Goal: Navigation & Orientation: Find specific page/section

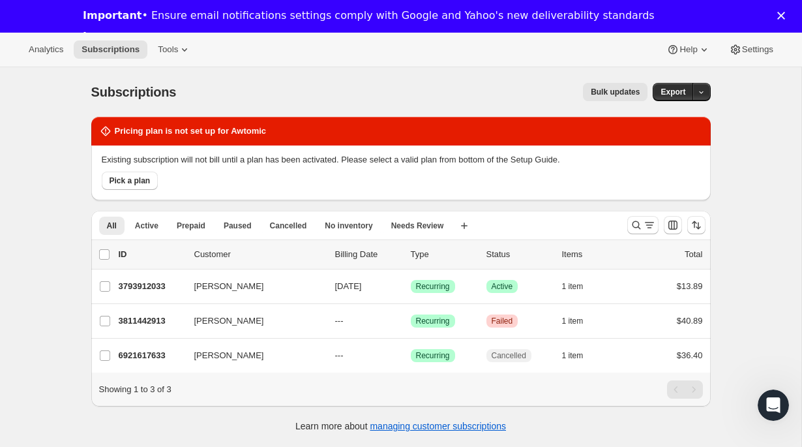
click at [183, 59] on div "Analytics Subscriptions Tools Help Settings" at bounding box center [401, 50] width 802 height 35
click at [178, 49] on span "Tools" at bounding box center [168, 49] width 20 height 10
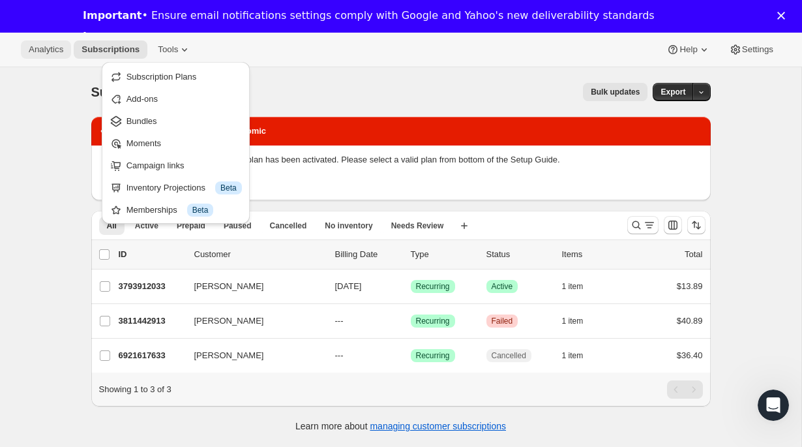
click at [46, 48] on span "Analytics" at bounding box center [46, 49] width 35 height 10
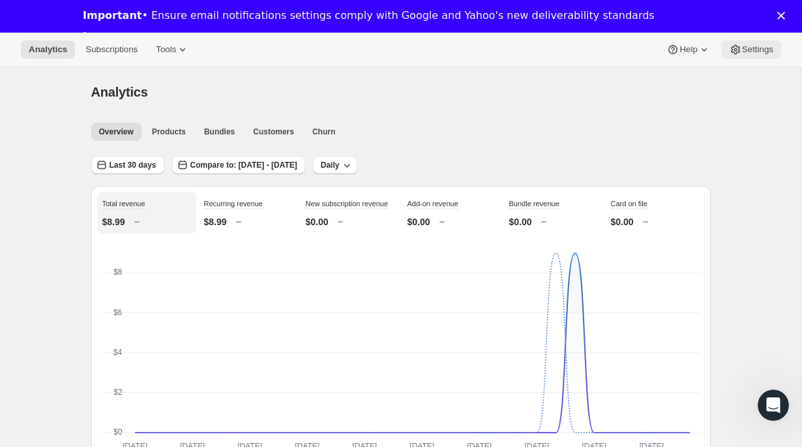
click at [736, 55] on icon at bounding box center [735, 49] width 13 height 13
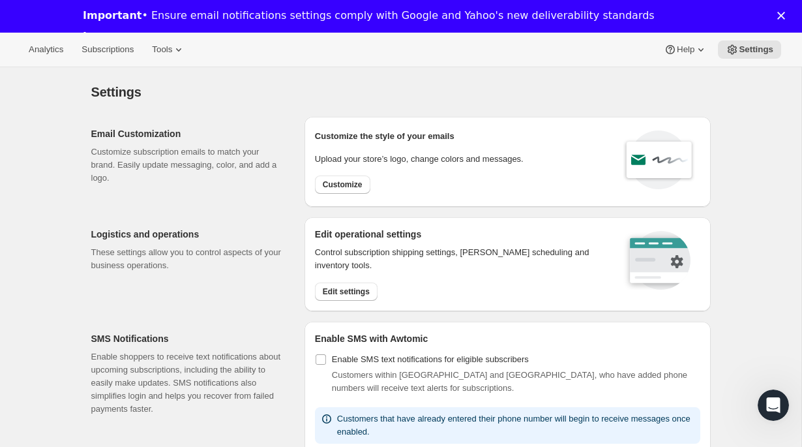
scroll to position [3, 0]
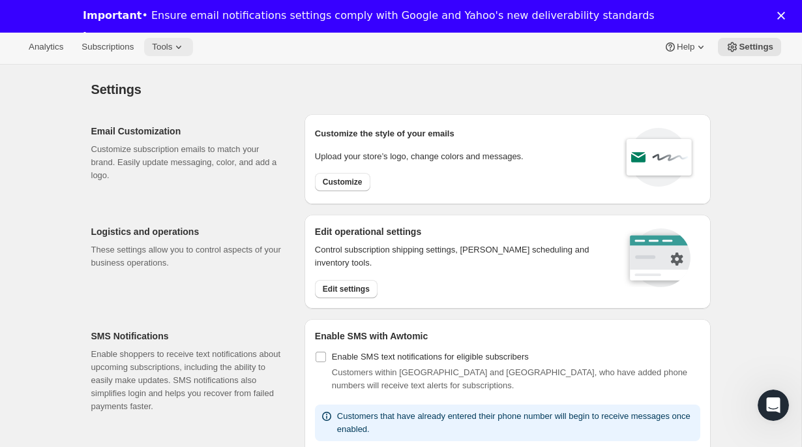
click at [172, 50] on span "Tools" at bounding box center [162, 47] width 20 height 10
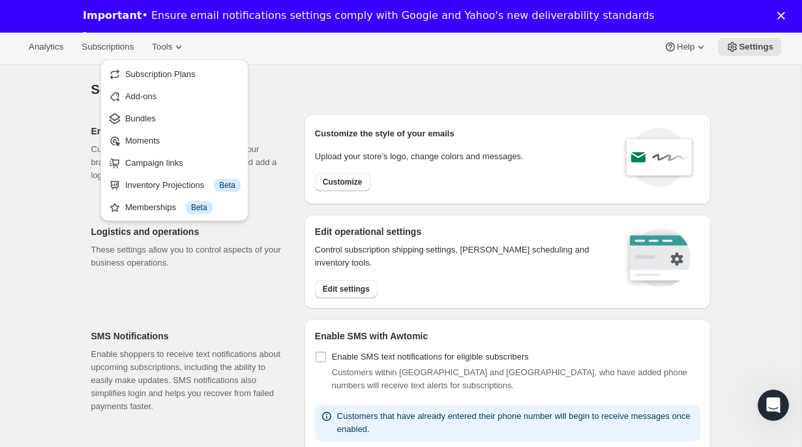
click at [110, 34] on div "Analytics Subscriptions Tools Help Settings" at bounding box center [401, 47] width 802 height 35
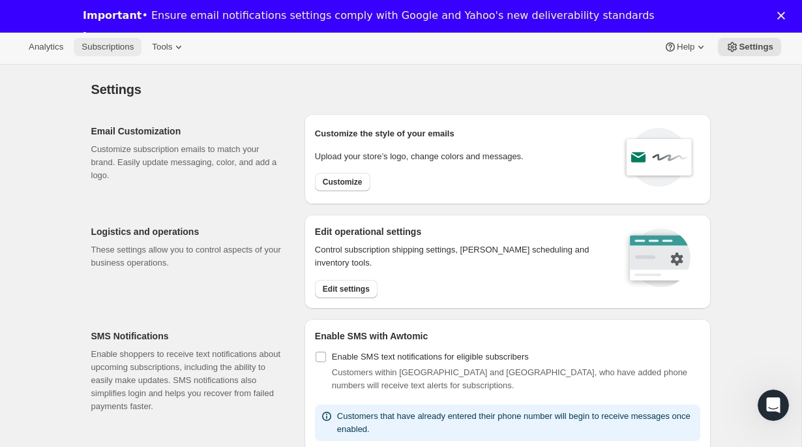
click at [110, 43] on span "Subscriptions" at bounding box center [107, 47] width 52 height 10
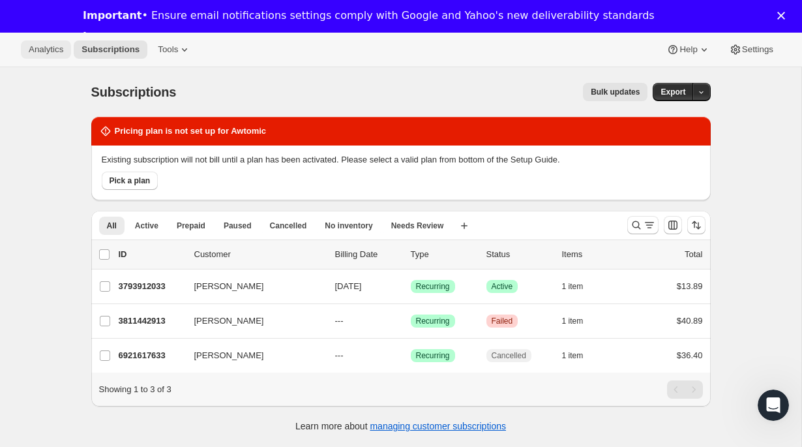
click at [63, 48] on span "Analytics" at bounding box center [46, 49] width 35 height 10
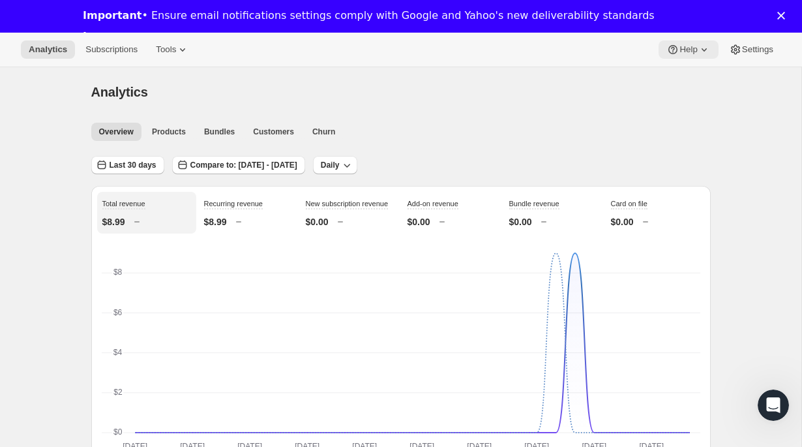
click at [686, 57] on button "Help" at bounding box center [687, 49] width 59 height 18
click at [728, 56] on button "Settings" at bounding box center [751, 49] width 60 height 18
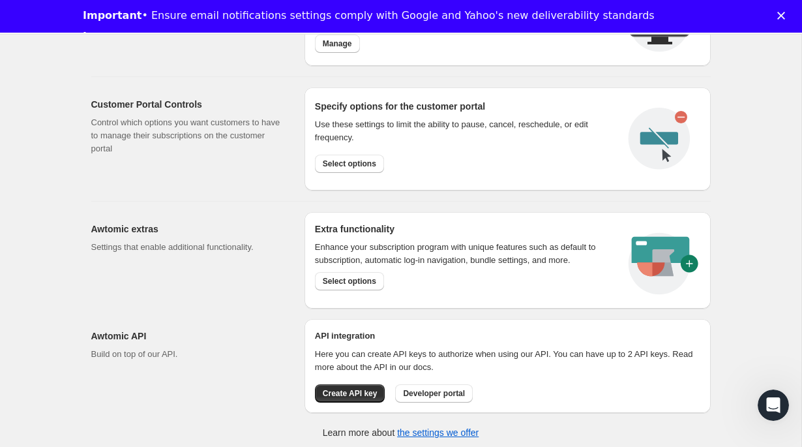
scroll to position [656, 0]
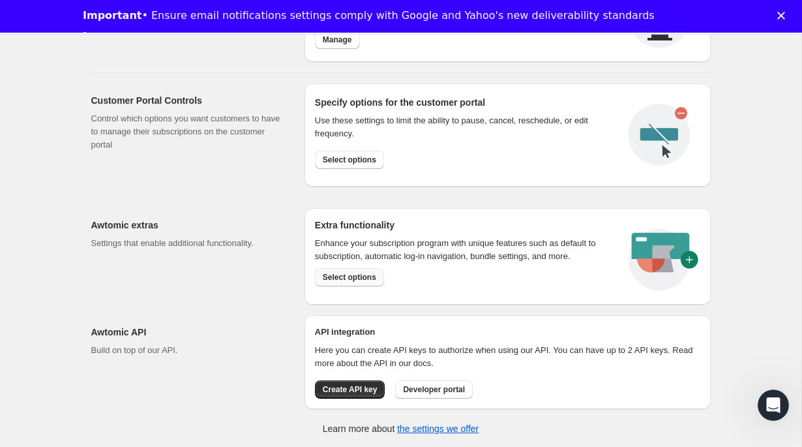
click at [359, 278] on span "Select options" at bounding box center [349, 277] width 53 height 10
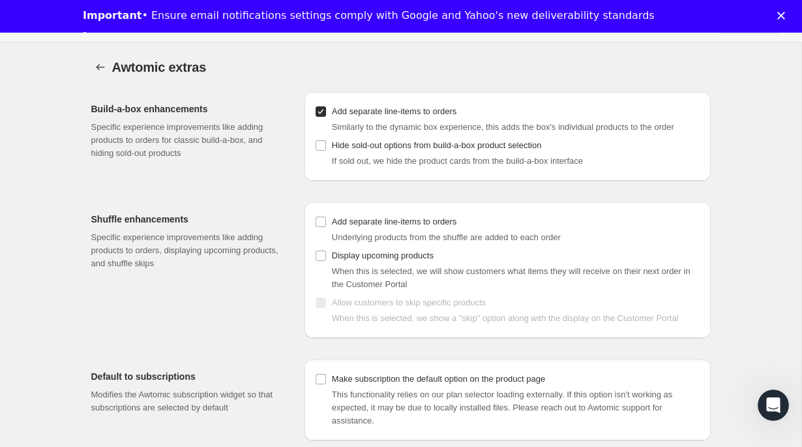
scroll to position [8, 0]
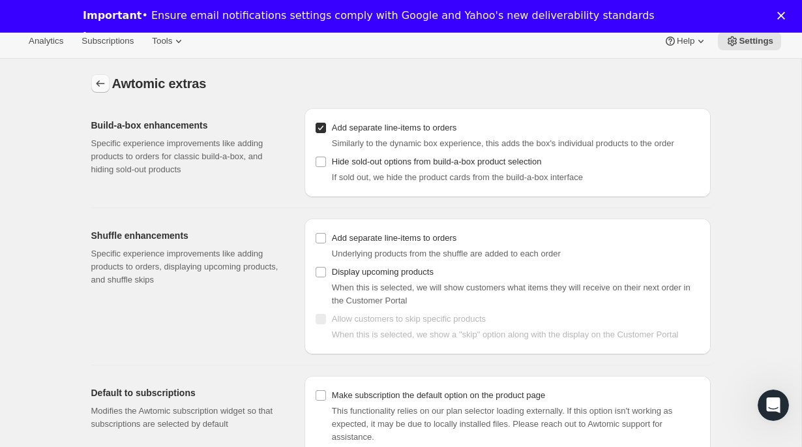
click at [95, 84] on icon "Settings" at bounding box center [100, 83] width 13 height 13
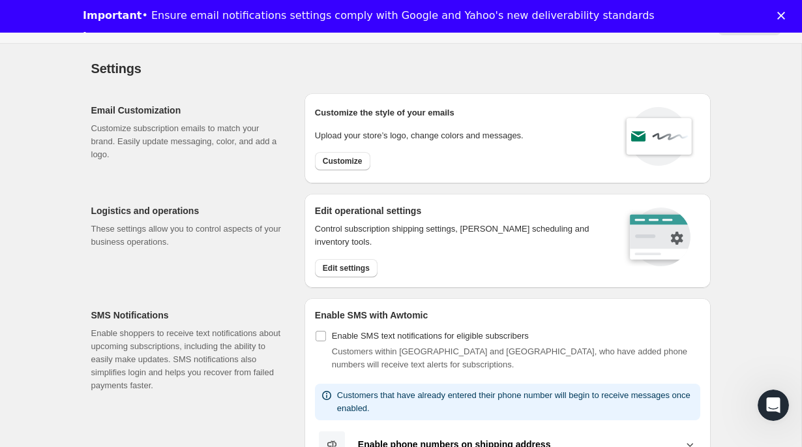
scroll to position [29, 0]
